Goal: Information Seeking & Learning: Understand process/instructions

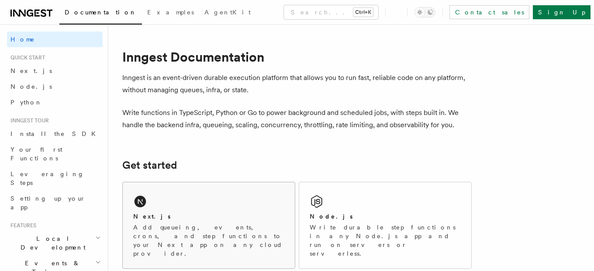
click at [209, 220] on div "Next.js" at bounding box center [208, 216] width 151 height 9
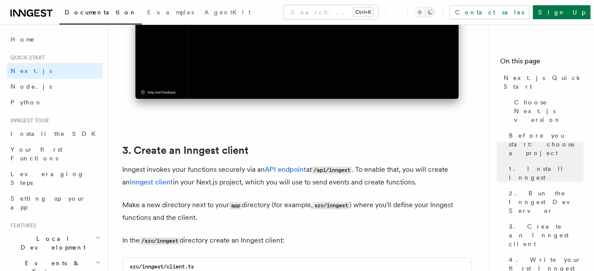
scroll to position [980, 0]
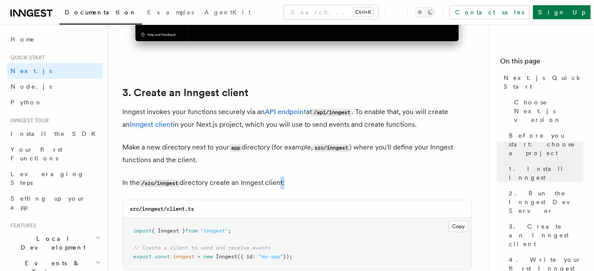
drag, startPoint x: 286, startPoint y: 183, endPoint x: 276, endPoint y: 186, distance: 10.9
click at [277, 186] on p "In the /src/inngest directory create an Inngest client:" at bounding box center [296, 182] width 349 height 13
drag, startPoint x: 297, startPoint y: 178, endPoint x: 311, endPoint y: 184, distance: 15.0
drag, startPoint x: 309, startPoint y: 183, endPoint x: 220, endPoint y: 188, distance: 89.2
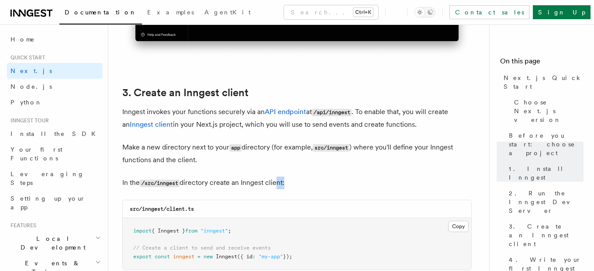
click at [220, 188] on p "In the /src/inngest directory create an Inngest client:" at bounding box center [296, 182] width 349 height 13
drag, startPoint x: 235, startPoint y: 181, endPoint x: 276, endPoint y: 179, distance: 41.5
click at [284, 181] on p "In the /src/inngest directory create an Inngest client:" at bounding box center [296, 182] width 349 height 13
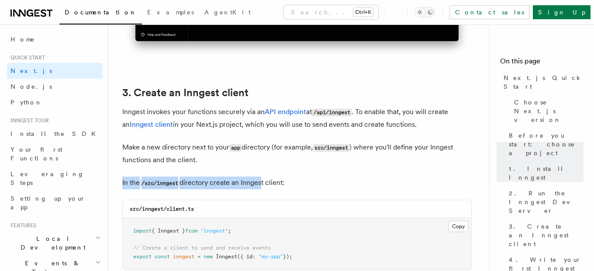
drag, startPoint x: 272, startPoint y: 177, endPoint x: 264, endPoint y: 179, distance: 8.0
drag, startPoint x: 263, startPoint y: 179, endPoint x: 293, endPoint y: 174, distance: 30.5
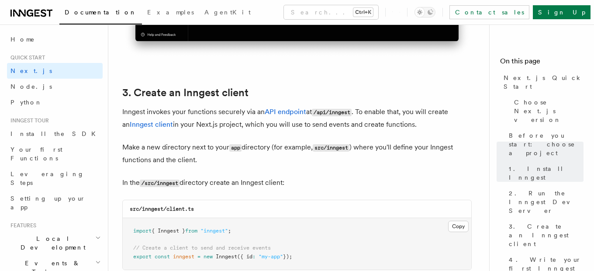
drag, startPoint x: 314, startPoint y: 179, endPoint x: 346, endPoint y: 152, distance: 41.9
click at [360, 154] on p "Make a new directory next to your app directory (for example, src/inngest ) whe…" at bounding box center [296, 153] width 349 height 25
drag, startPoint x: 340, startPoint y: 181, endPoint x: 288, endPoint y: 160, distance: 56.2
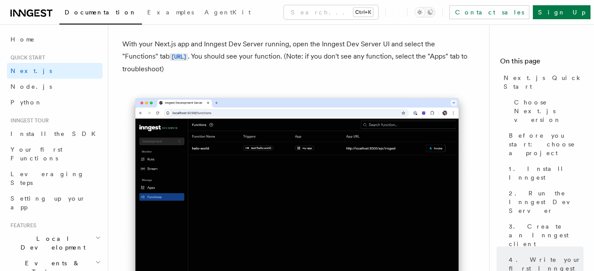
scroll to position [2133, 0]
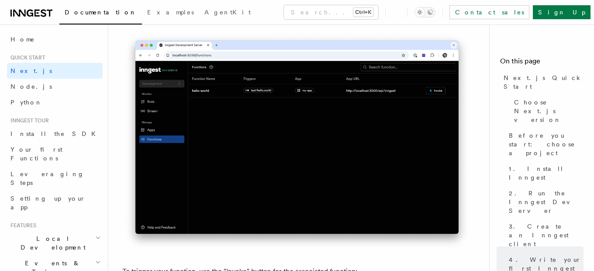
click at [322, 183] on img at bounding box center [296, 141] width 349 height 220
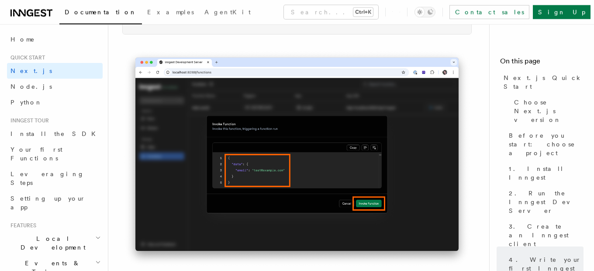
scroll to position [2810, 0]
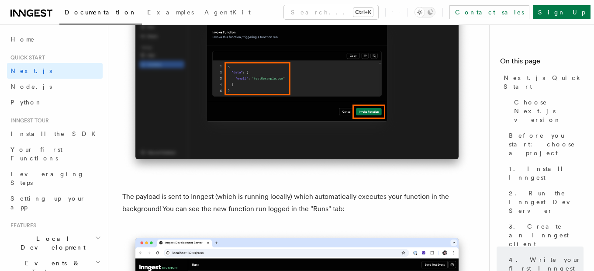
drag, startPoint x: 330, startPoint y: 114, endPoint x: 310, endPoint y: 123, distance: 21.7
click at [310, 123] on img at bounding box center [296, 67] width 349 height 220
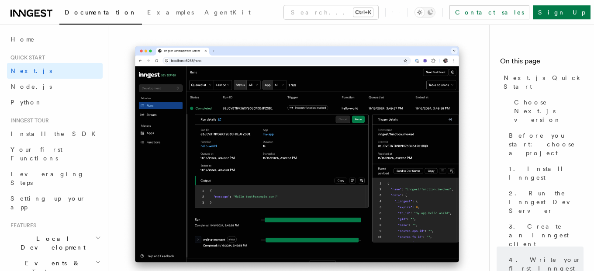
scroll to position [3271, 0]
